Goal: Find specific page/section: Find specific page/section

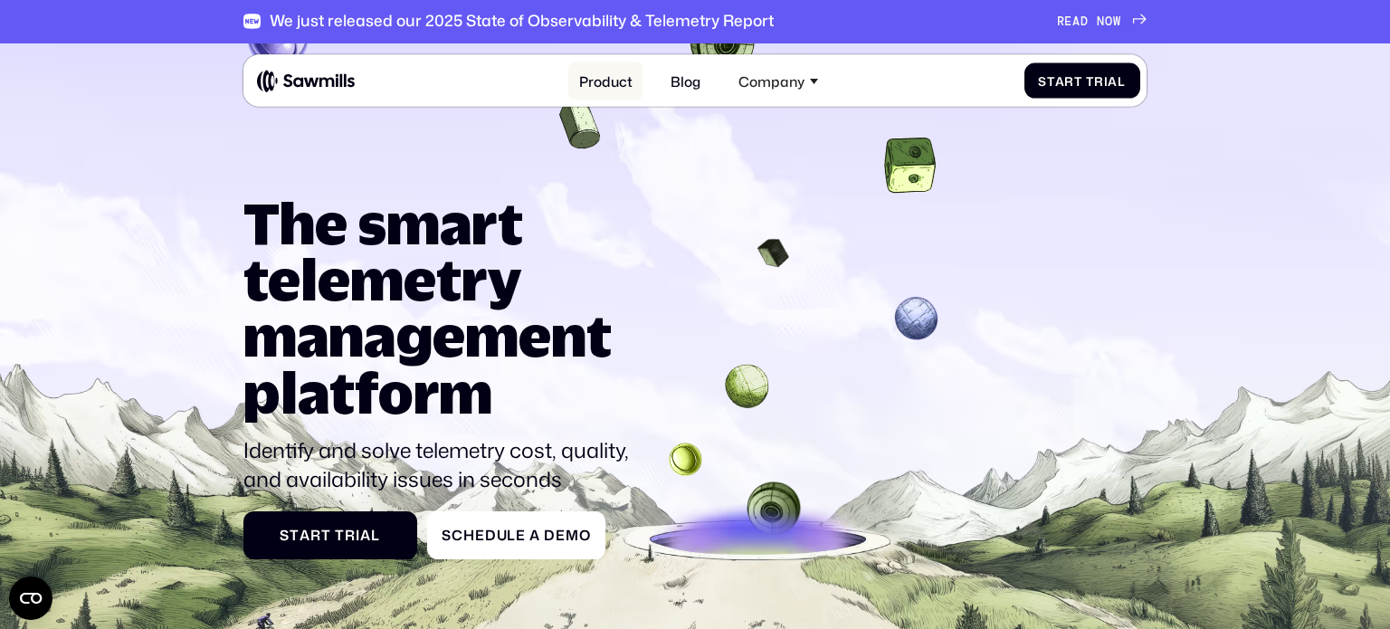
click at [612, 81] on link "Product" at bounding box center [605, 80] width 74 height 37
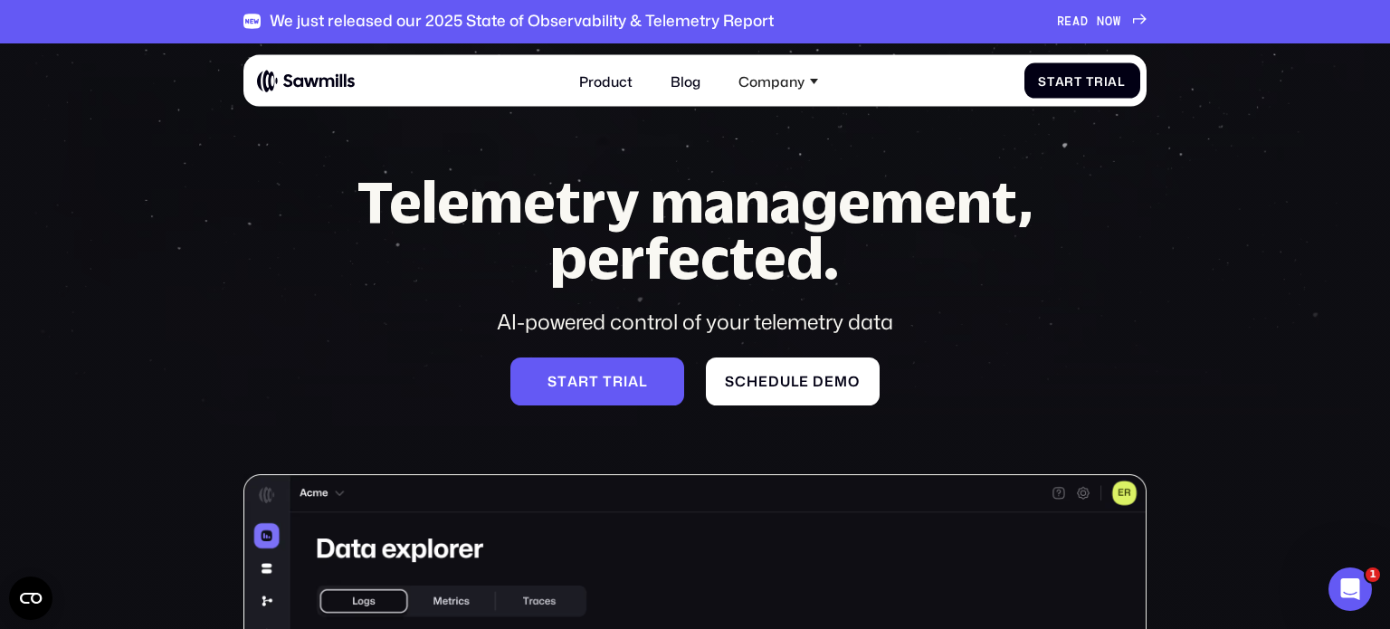
click at [1078, 24] on span "A" at bounding box center [1076, 21] width 8 height 14
